Goal: Navigation & Orientation: Find specific page/section

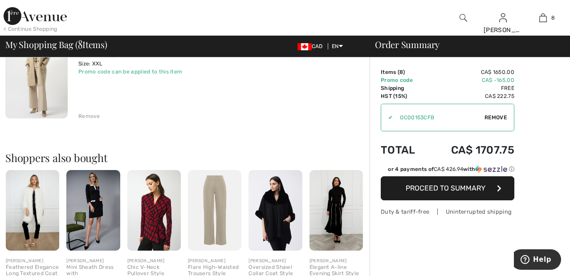
scroll to position [847, 0]
click at [95, 119] on div "Remove" at bounding box center [89, 116] width 22 height 8
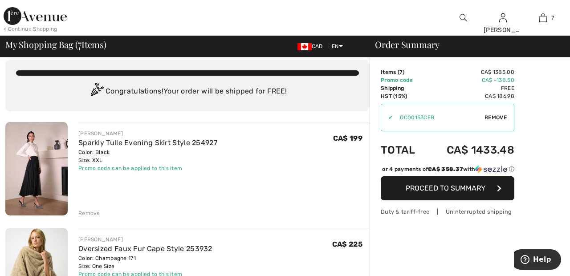
scroll to position [0, 0]
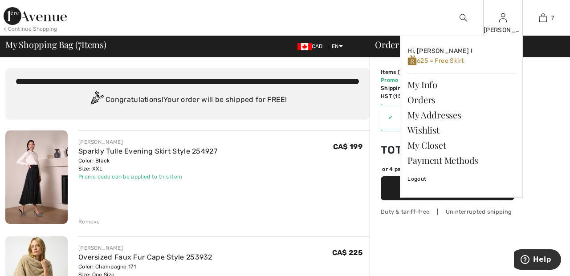
click at [505, 30] on div "[PERSON_NAME]" at bounding box center [502, 29] width 39 height 9
click at [435, 127] on link "Wishlist" at bounding box center [461, 129] width 108 height 15
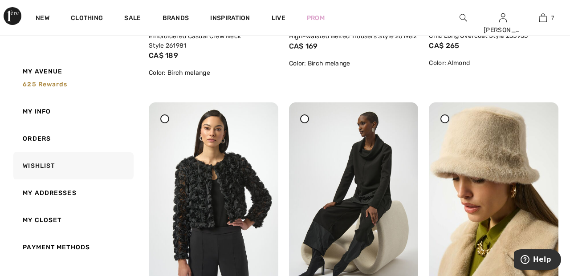
scroll to position [332, 0]
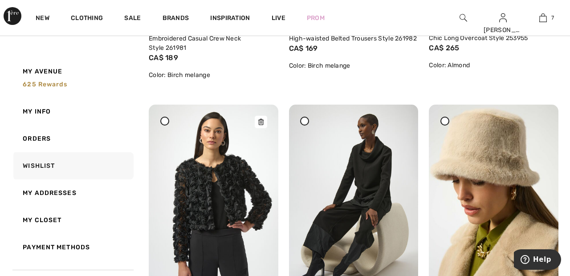
click at [171, 126] on img at bounding box center [214, 202] width 130 height 194
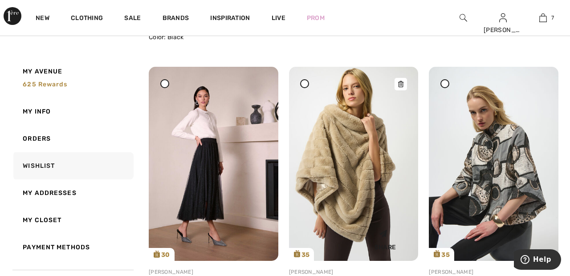
click at [355, 155] on img at bounding box center [354, 164] width 130 height 194
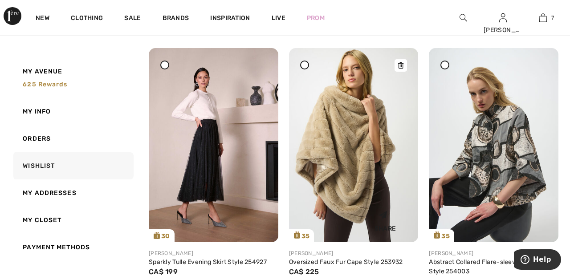
scroll to position [692, 0]
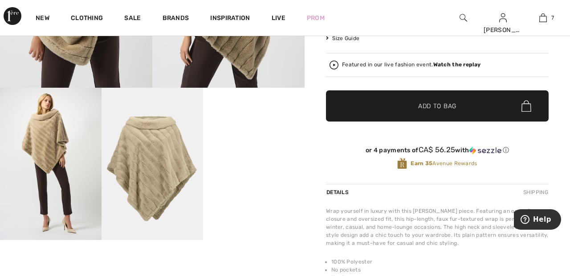
scroll to position [193, 0]
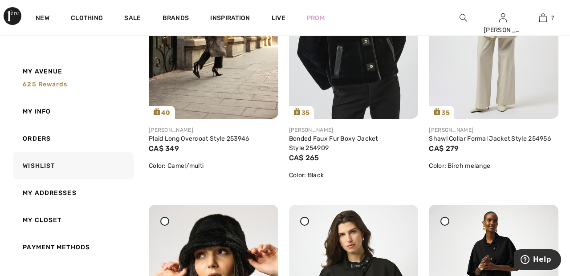
scroll to position [1070, 0]
click at [501, 93] on div "Share" at bounding box center [525, 97] width 53 height 32
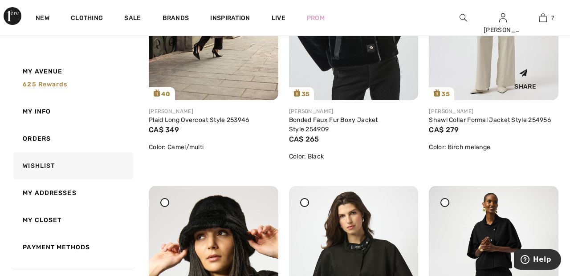
scroll to position [1108, 0]
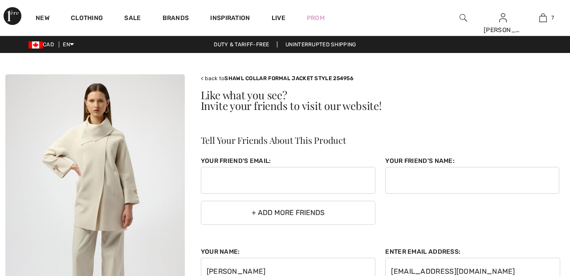
click at [463, 88] on div "< back to SHAWL COLLAR FORMAL JACKET STYLE 254956 Like what you see? Invite you…" at bounding box center [379, 255] width 369 height 362
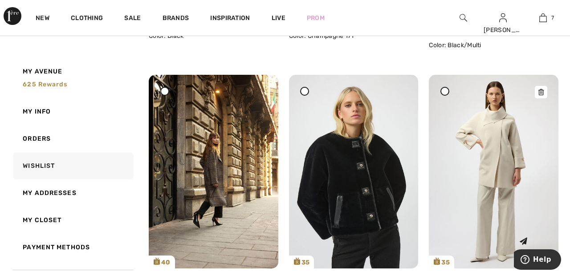
click at [497, 150] on img at bounding box center [494, 172] width 130 height 194
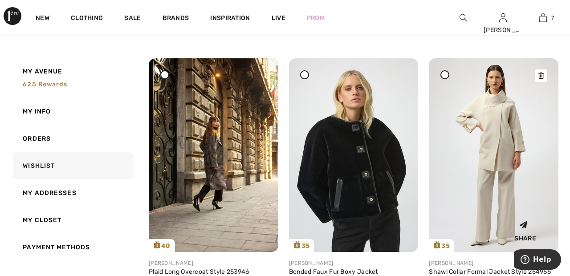
scroll to position [964, 0]
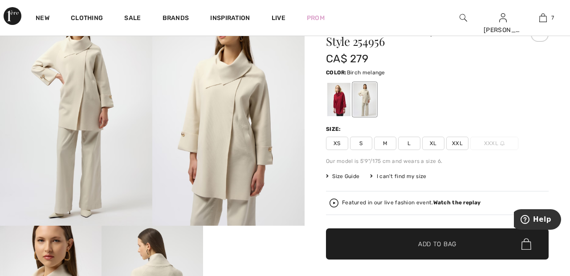
scroll to position [56, 0]
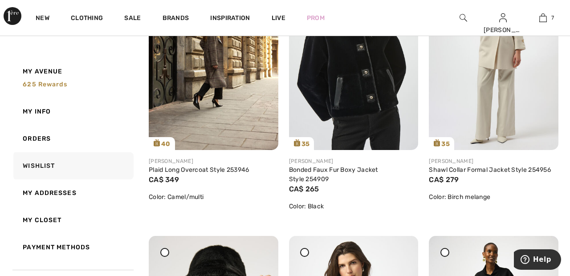
scroll to position [1035, 0]
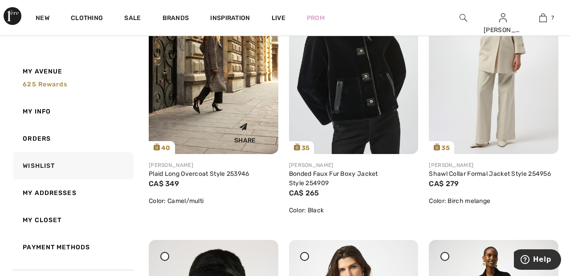
click at [233, 90] on img at bounding box center [214, 57] width 130 height 194
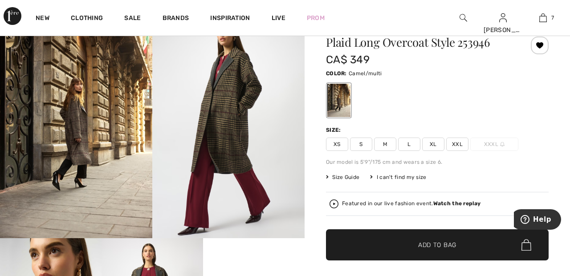
scroll to position [42, 0]
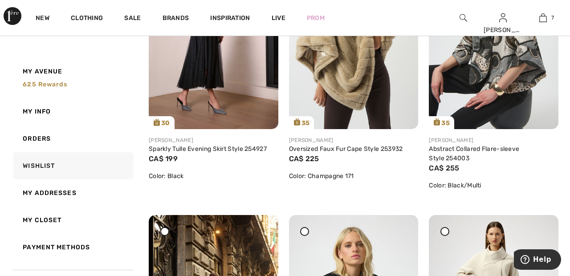
scroll to position [780, 0]
click at [217, 80] on img at bounding box center [214, 32] width 130 height 194
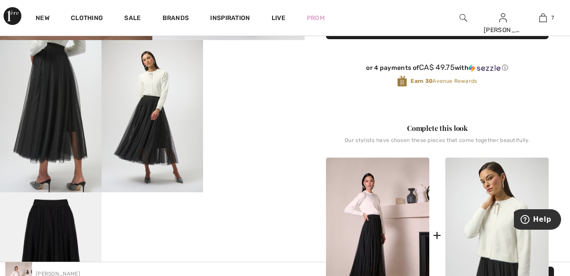
scroll to position [239, 0]
